Goal: Connect with others: Connect with other users

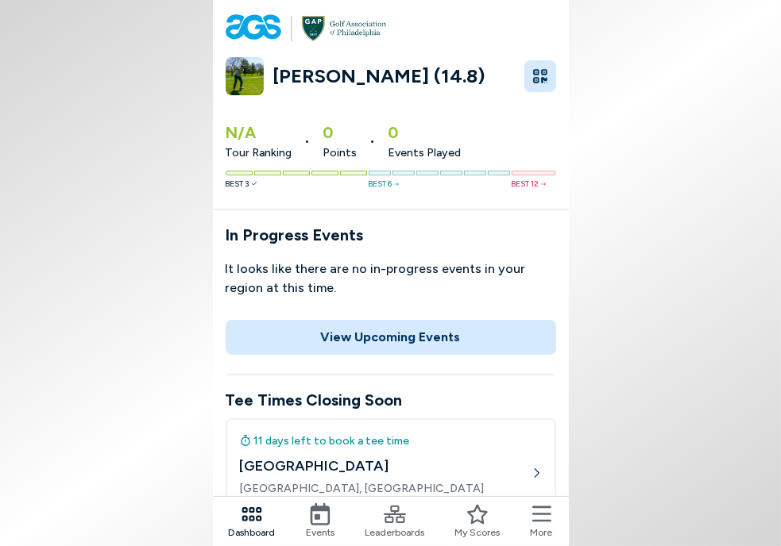
click at [330, 513] on icon at bounding box center [320, 515] width 22 height 22
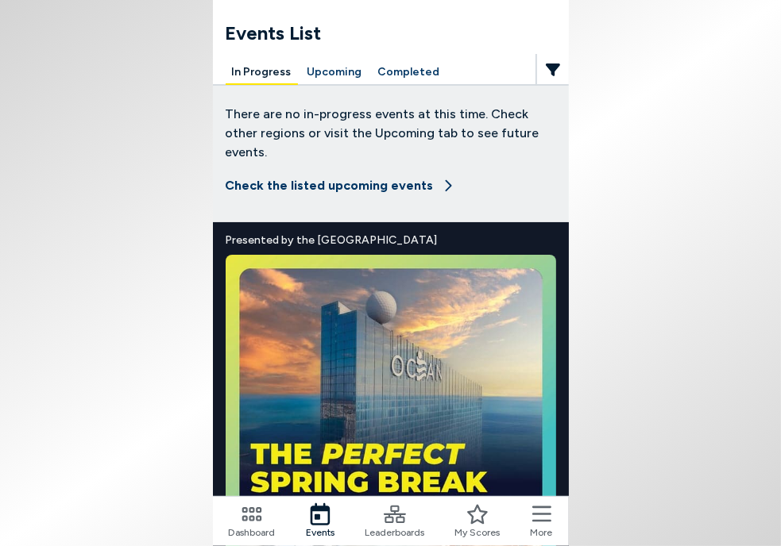
click at [323, 70] on button "Upcoming" at bounding box center [335, 72] width 68 height 25
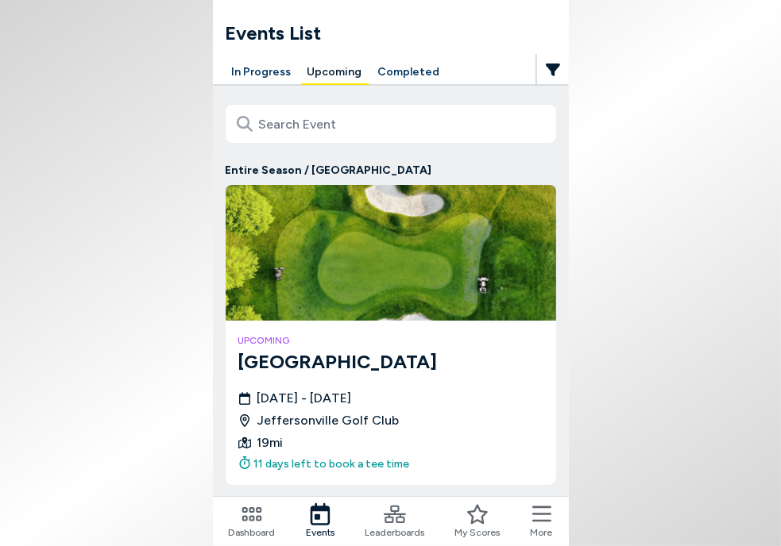
click at [311, 373] on h3 "[GEOGRAPHIC_DATA]" at bounding box center [390, 362] width 305 height 29
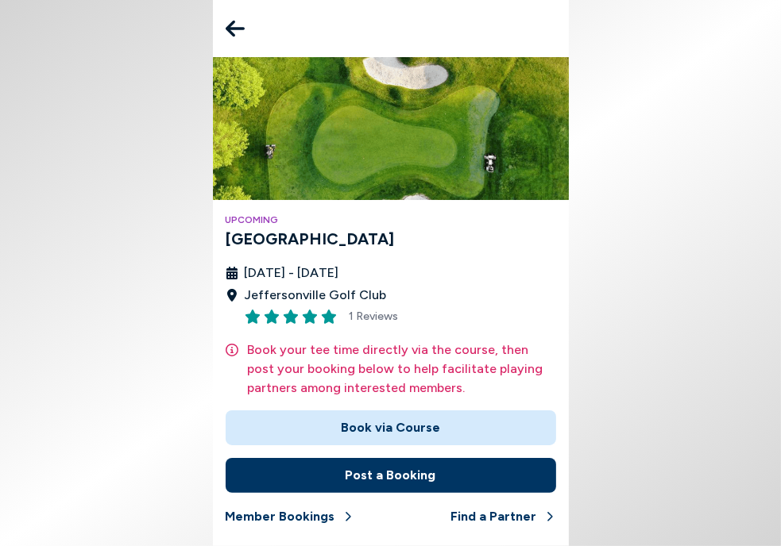
click at [708, 46] on body "Upcoming [GEOGRAPHIC_DATA] [DATE] - [DATE] Jeffersonville Golf Club 1 Reviews B…" at bounding box center [390, 273] width 781 height 546
drag, startPoint x: 76, startPoint y: 64, endPoint x: 342, endPoint y: 133, distance: 274.7
click at [276, 130] on body "Upcoming [GEOGRAPHIC_DATA] [DATE] - [DATE] Jeffersonville Golf Club 1 Reviews B…" at bounding box center [390, 273] width 781 height 546
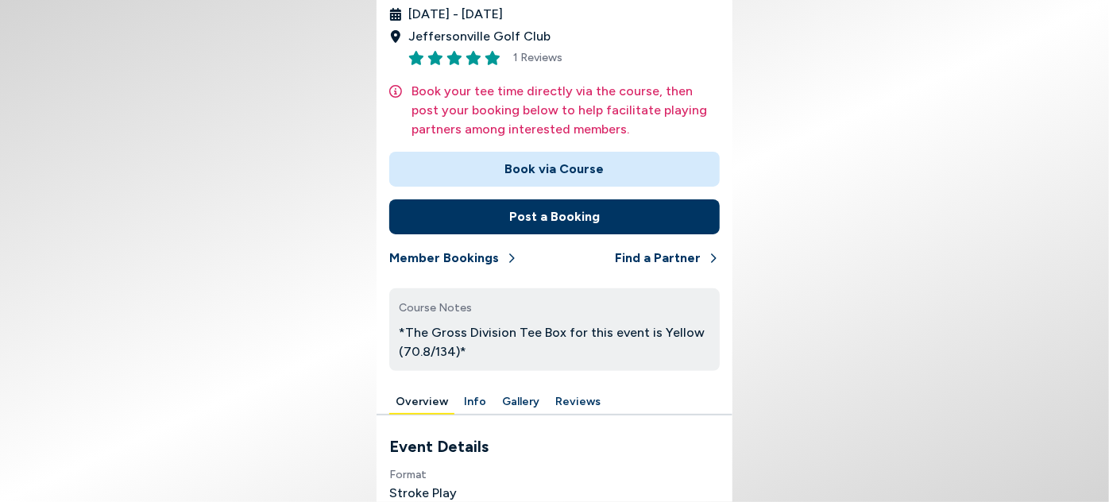
scroll to position [216, 0]
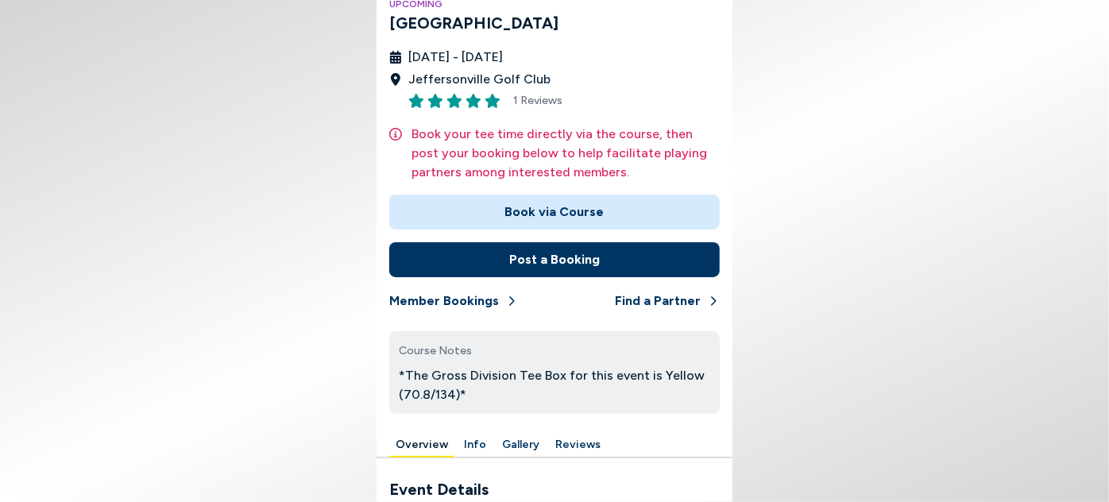
click at [572, 266] on button "Post a Booking" at bounding box center [554, 259] width 330 height 35
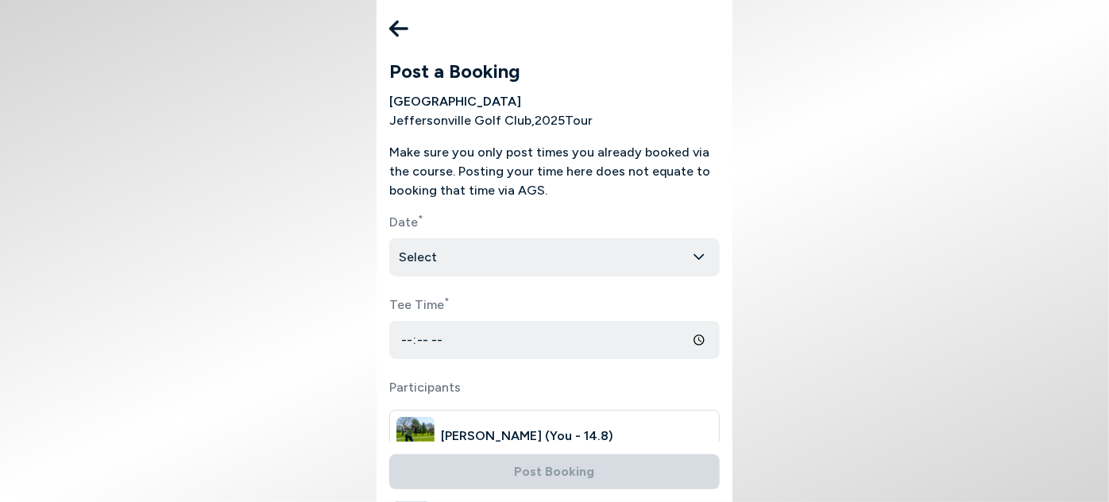
click at [514, 253] on html "Post a Booking [GEOGRAPHIC_DATA] [GEOGRAPHIC_DATA] , 2025 Tour Make sure you on…" at bounding box center [554, 251] width 1109 height 502
click at [534, 217] on html "Post a Booking [GEOGRAPHIC_DATA] [GEOGRAPHIC_DATA] , 2025 Tour Make sure you on…" at bounding box center [554, 251] width 1109 height 502
click at [400, 25] on icon at bounding box center [398, 29] width 19 height 32
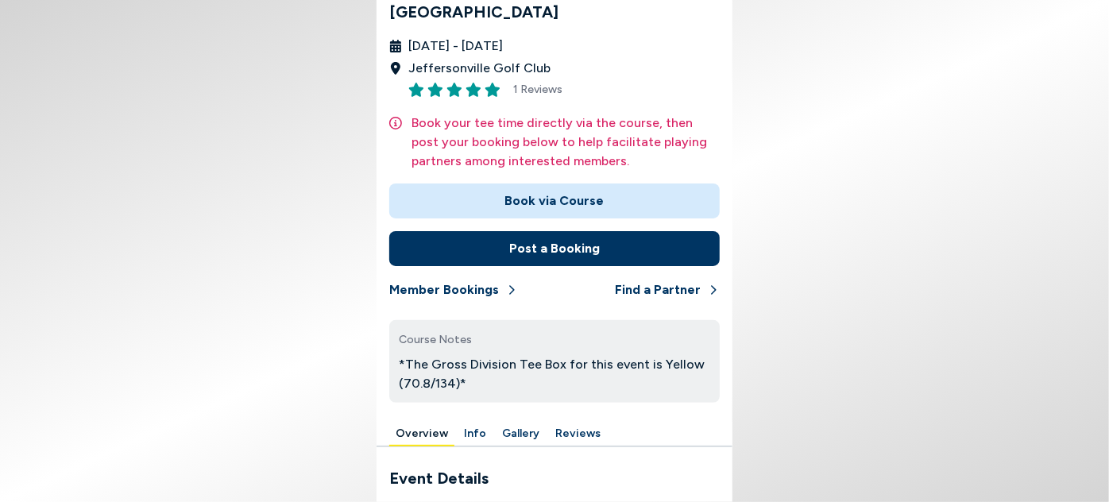
scroll to position [288, 0]
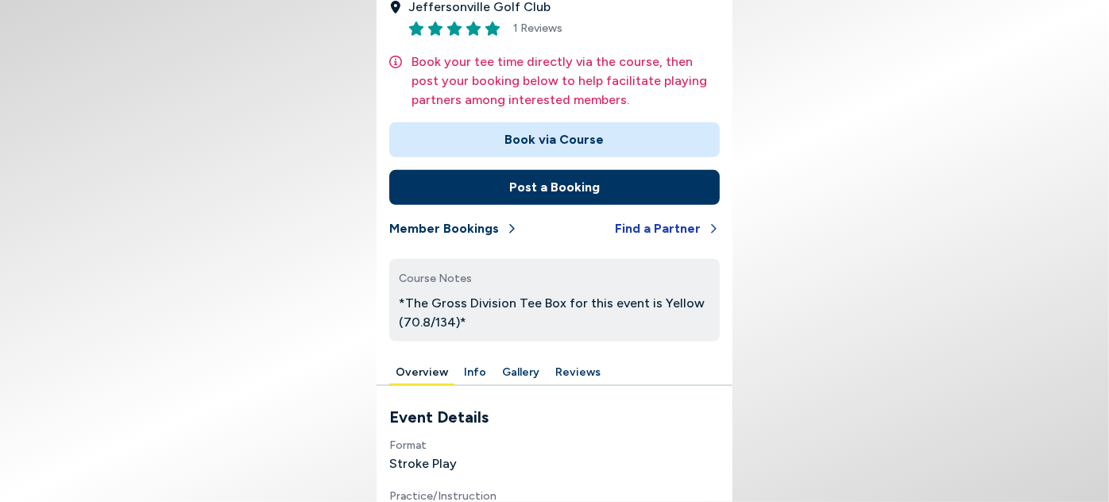
click at [658, 226] on button "Find a Partner" at bounding box center [667, 228] width 105 height 35
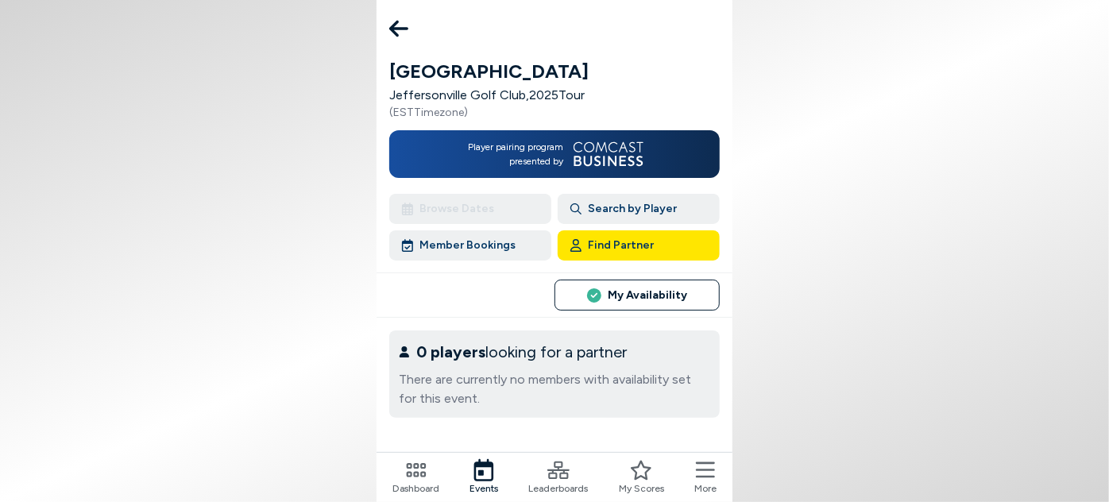
click at [709, 469] on icon at bounding box center [705, 470] width 19 height 16
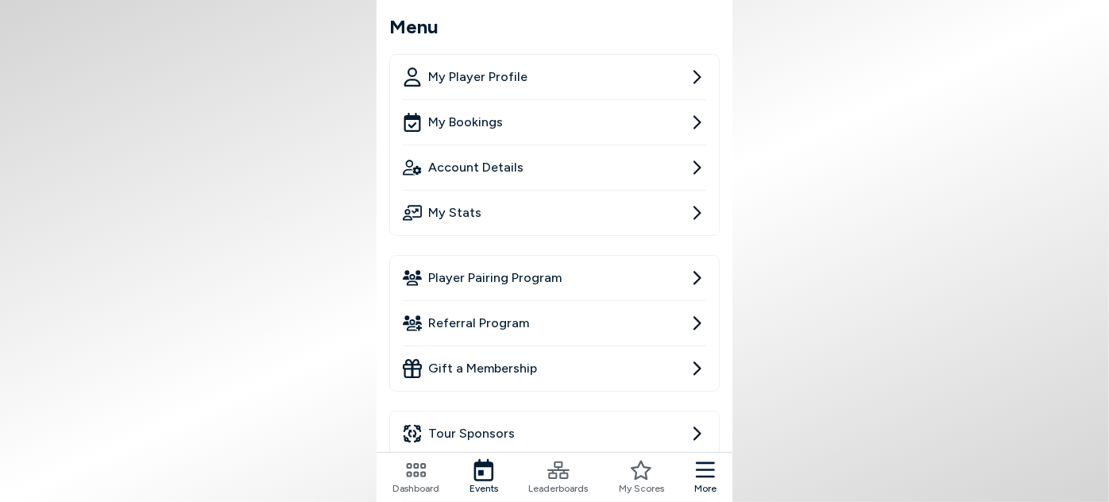
click at [508, 276] on span "Player Pairing Program" at bounding box center [494, 277] width 133 height 19
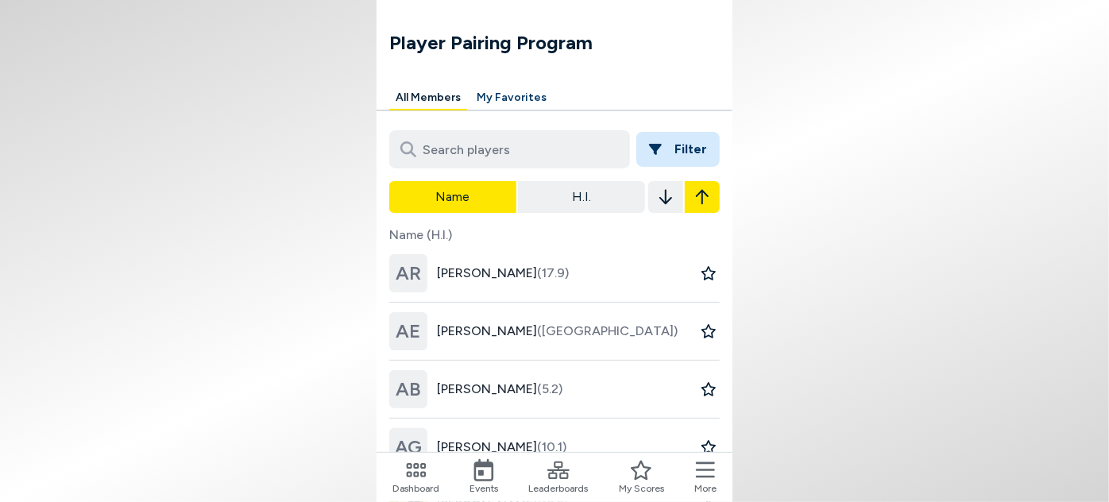
click at [684, 152] on button "Filter" at bounding box center [677, 149] width 83 height 35
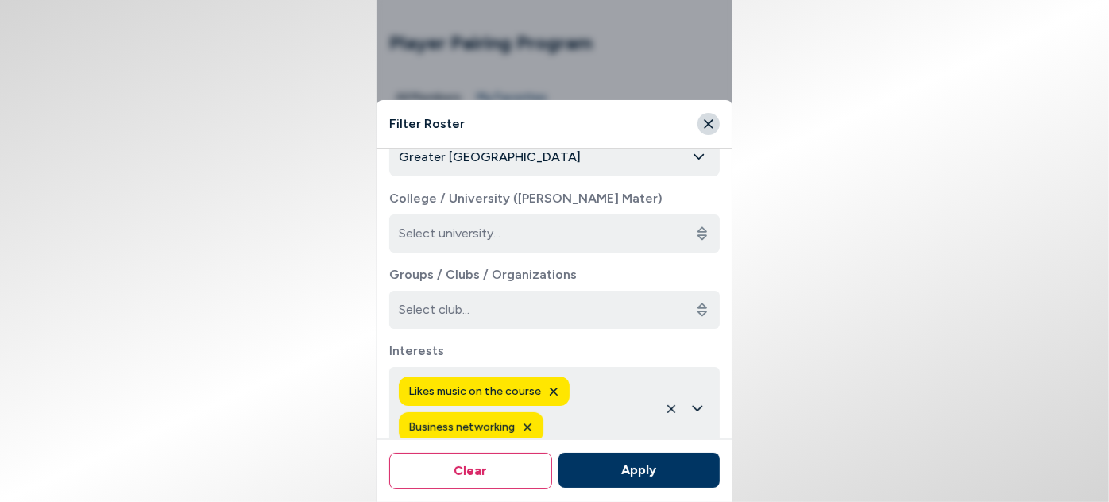
scroll to position [504, 0]
